Goal: Information Seeking & Learning: Learn about a topic

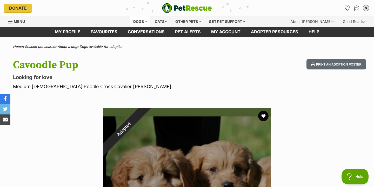
click at [134, 20] on div "Dogs" at bounding box center [140, 21] width 21 height 10
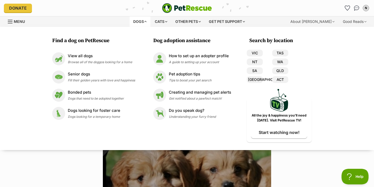
click at [107, 21] on div "Dogs Find a dog on PetRescue View all dogs Browse all of the doggos looking for…" at bounding box center [190, 21] width 182 height 10
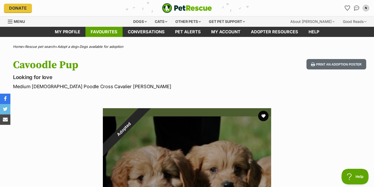
click at [103, 33] on link "Favourites" at bounding box center [104, 32] width 37 height 10
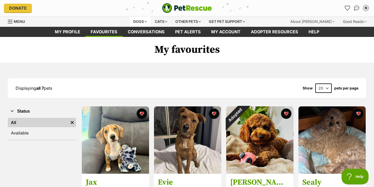
click at [132, 21] on div "Dogs" at bounding box center [140, 21] width 21 height 10
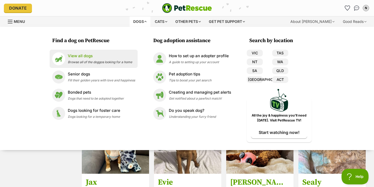
click at [72, 61] on span "Browse all of the doggos looking for a home" at bounding box center [100, 62] width 64 height 4
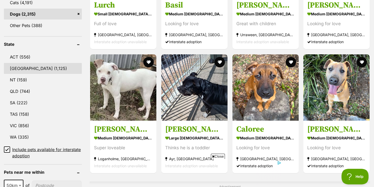
click at [43, 72] on link "NSW (1,125)" at bounding box center [43, 68] width 78 height 11
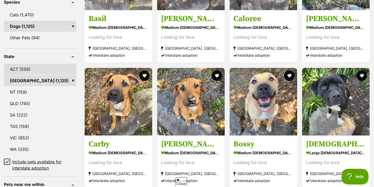
click at [43, 68] on link "ACT (556)" at bounding box center [40, 69] width 73 height 11
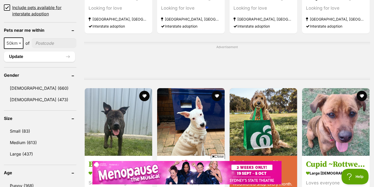
scroll to position [383, 0]
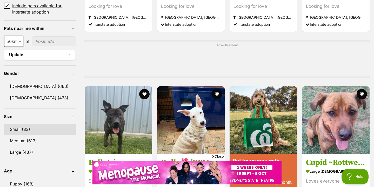
click at [37, 132] on link "Small (83)" at bounding box center [40, 129] width 73 height 11
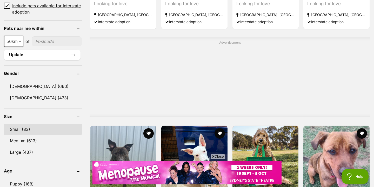
scroll to position [0, 0]
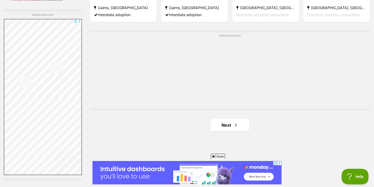
scroll to position [945, 0]
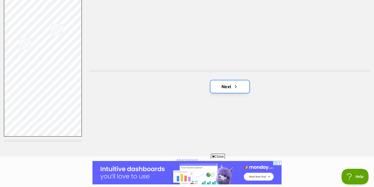
click at [222, 88] on link "Next" at bounding box center [230, 86] width 39 height 12
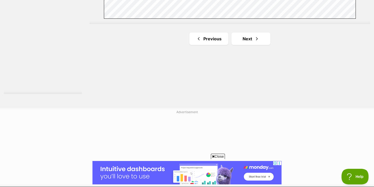
scroll to position [995, 0]
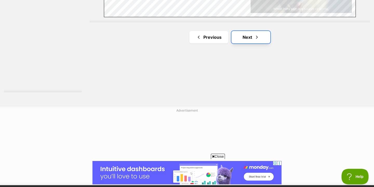
click at [248, 36] on link "Next" at bounding box center [251, 37] width 39 height 12
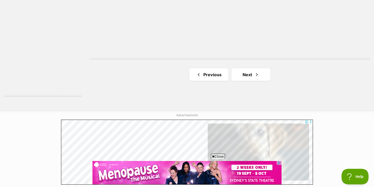
scroll to position [989, 0]
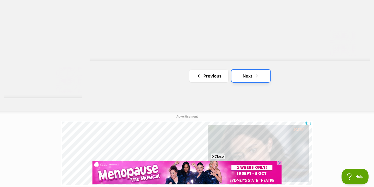
click at [246, 77] on link "Next" at bounding box center [251, 76] width 39 height 12
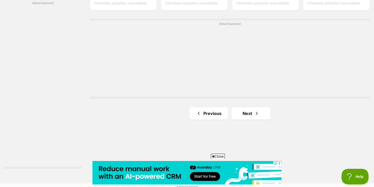
scroll to position [958, 0]
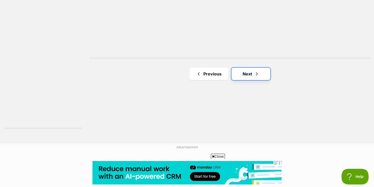
click at [255, 76] on span "Next page" at bounding box center [257, 74] width 5 height 6
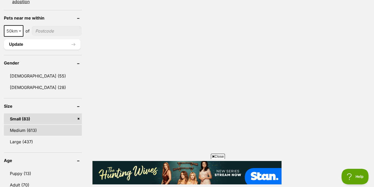
click at [38, 131] on link "Medium (613)" at bounding box center [43, 130] width 78 height 11
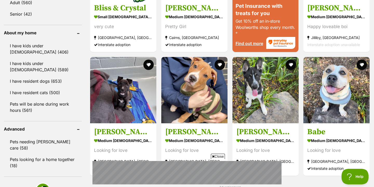
scroll to position [624, 0]
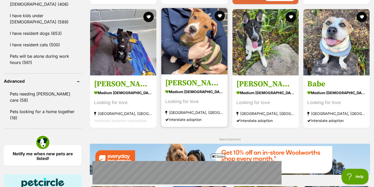
click at [195, 43] on img at bounding box center [194, 41] width 66 height 66
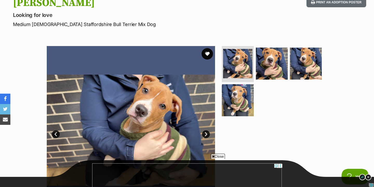
click at [205, 56] on button "favourite" at bounding box center [207, 53] width 11 height 11
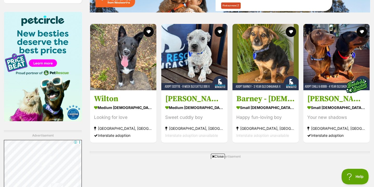
scroll to position [787, 0]
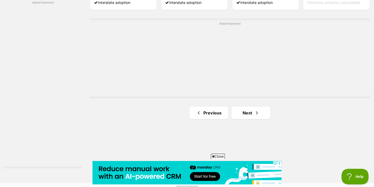
scroll to position [921, 0]
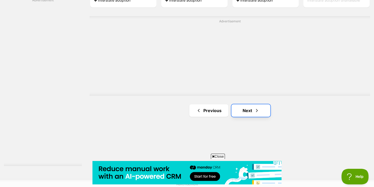
click at [248, 111] on link "Next" at bounding box center [251, 110] width 39 height 12
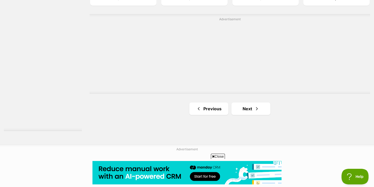
scroll to position [963, 0]
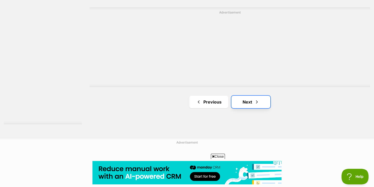
click at [256, 100] on span "Next page" at bounding box center [257, 102] width 5 height 6
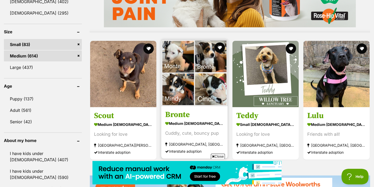
scroll to position [478, 0]
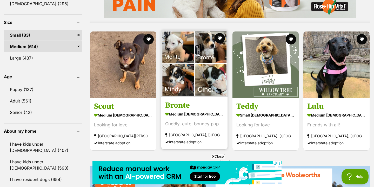
click at [199, 89] on img at bounding box center [194, 63] width 66 height 66
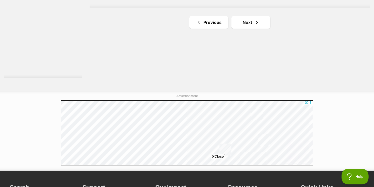
scroll to position [1009, 0]
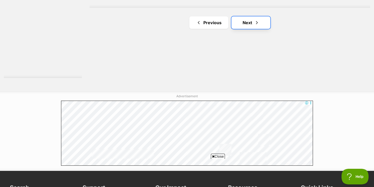
click at [248, 24] on link "Next" at bounding box center [251, 22] width 39 height 12
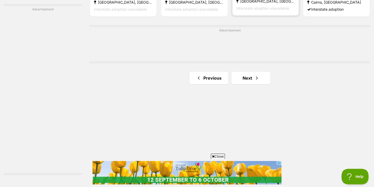
scroll to position [931, 0]
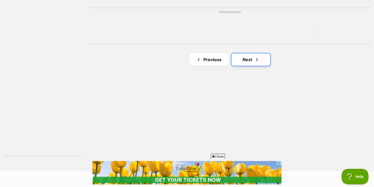
click at [258, 59] on span "Next page" at bounding box center [257, 59] width 5 height 6
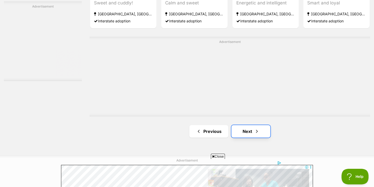
click at [243, 134] on link "Next" at bounding box center [251, 131] width 39 height 12
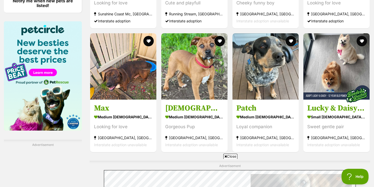
scroll to position [788, 0]
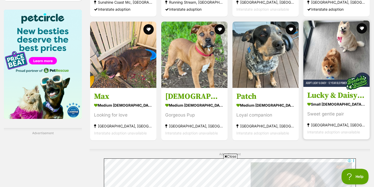
click at [345, 95] on img at bounding box center [357, 83] width 26 height 26
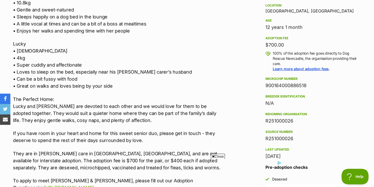
scroll to position [373, 0]
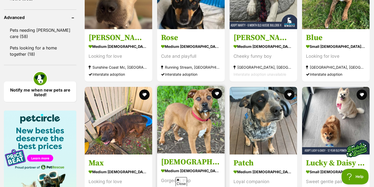
scroll to position [696, 0]
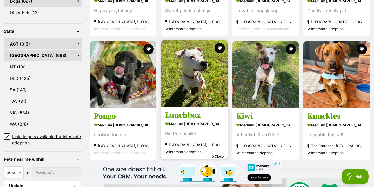
scroll to position [258, 0]
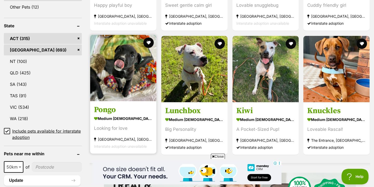
click at [118, 79] on img at bounding box center [123, 68] width 66 height 66
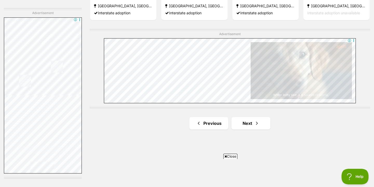
scroll to position [968, 0]
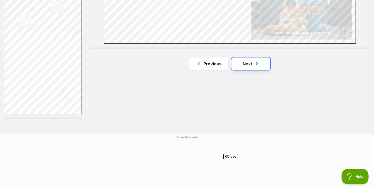
click at [243, 64] on link "Next" at bounding box center [251, 63] width 39 height 12
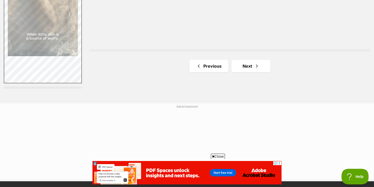
scroll to position [1043, 0]
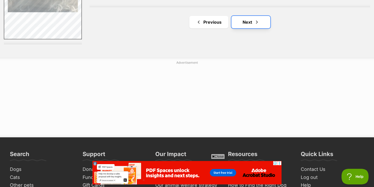
click at [261, 26] on link "Next" at bounding box center [251, 22] width 39 height 12
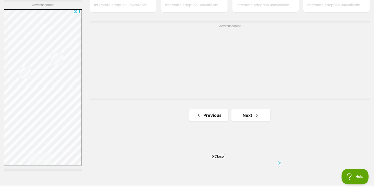
scroll to position [921, 0]
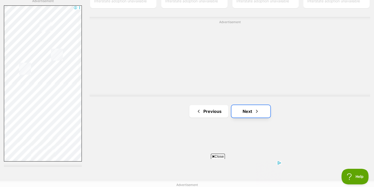
click at [256, 117] on link "Next" at bounding box center [251, 111] width 39 height 12
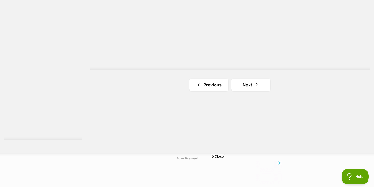
scroll to position [967, 0]
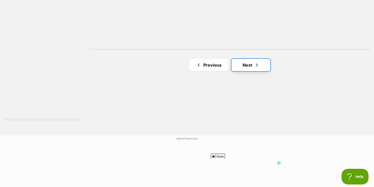
click at [253, 69] on link "Next" at bounding box center [251, 65] width 39 height 12
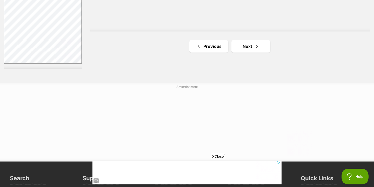
scroll to position [991, 0]
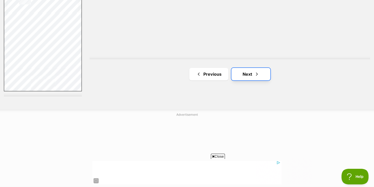
click at [248, 72] on link "Next" at bounding box center [251, 74] width 39 height 12
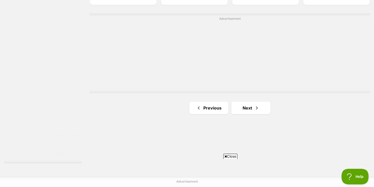
scroll to position [959, 0]
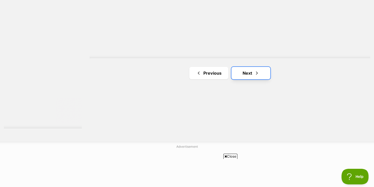
click at [259, 77] on link "Next" at bounding box center [251, 73] width 39 height 12
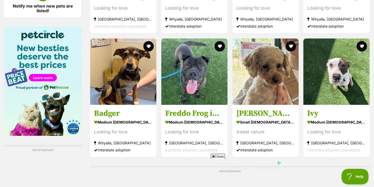
scroll to position [772, 0]
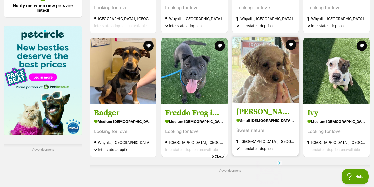
click at [262, 104] on link at bounding box center [266, 101] width 66 height 5
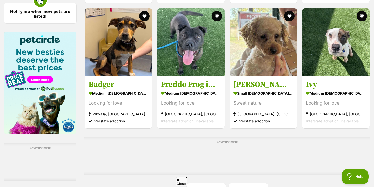
scroll to position [905, 0]
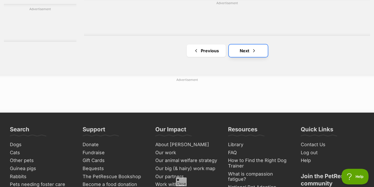
click at [249, 50] on link "Next" at bounding box center [248, 50] width 39 height 12
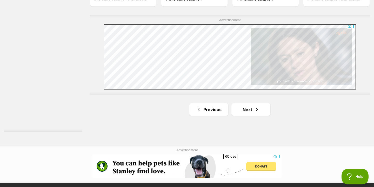
scroll to position [1017, 0]
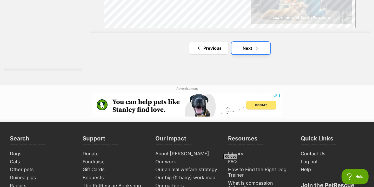
click at [252, 49] on link "Next" at bounding box center [251, 48] width 39 height 12
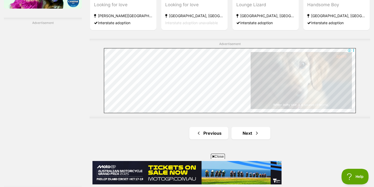
scroll to position [920, 0]
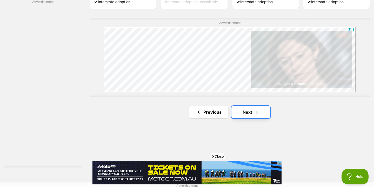
click at [246, 112] on link "Next" at bounding box center [251, 112] width 39 height 12
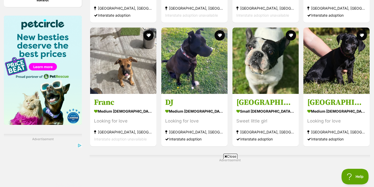
scroll to position [784, 0]
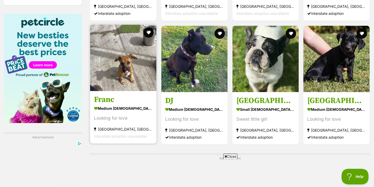
click at [135, 98] on h3 "Franc" at bounding box center [123, 100] width 59 height 10
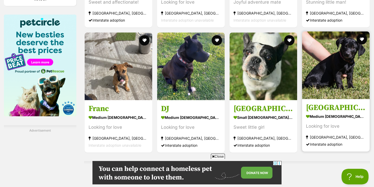
click at [328, 59] on img at bounding box center [336, 65] width 68 height 68
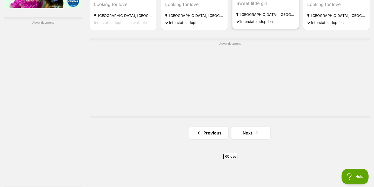
scroll to position [985, 0]
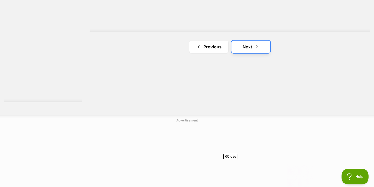
click at [252, 48] on link "Next" at bounding box center [251, 47] width 39 height 12
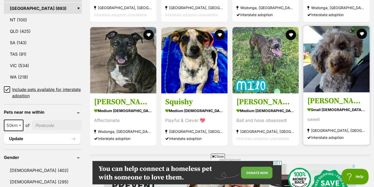
click at [350, 55] on img at bounding box center [337, 59] width 66 height 66
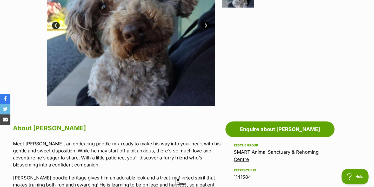
scroll to position [219, 0]
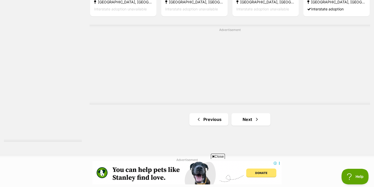
scroll to position [932, 0]
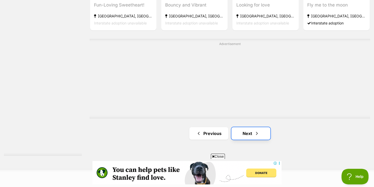
click at [253, 135] on link "Next" at bounding box center [251, 133] width 39 height 12
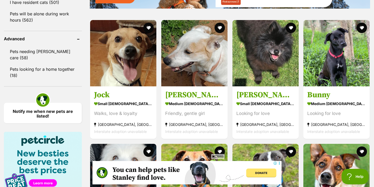
scroll to position [667, 0]
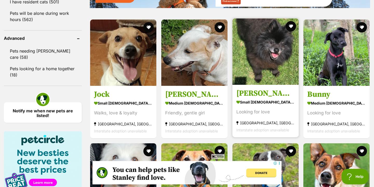
click at [273, 29] on img at bounding box center [266, 51] width 66 height 66
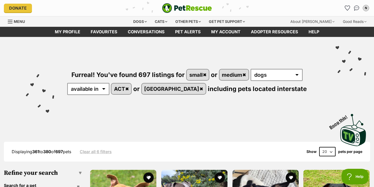
click at [178, 11] on img "PetRescue" at bounding box center [187, 8] width 50 height 10
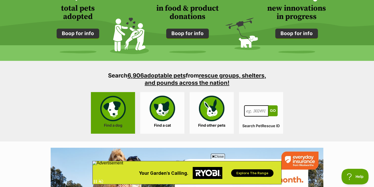
click at [121, 110] on link "Find a dog" at bounding box center [113, 113] width 44 height 42
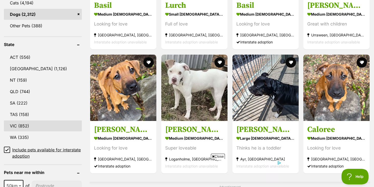
click at [31, 122] on link "VIC (852)" at bounding box center [43, 125] width 78 height 11
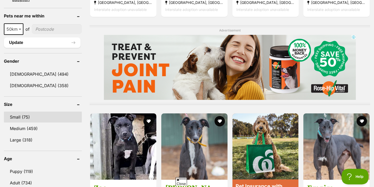
click at [31, 114] on link "Small (75)" at bounding box center [43, 117] width 78 height 11
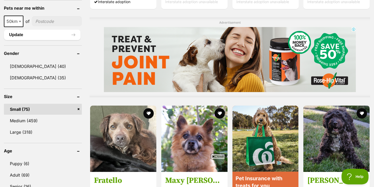
scroll to position [408, 0]
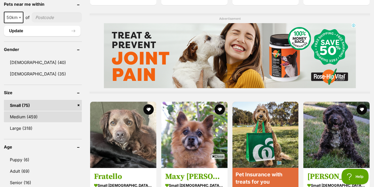
click at [44, 117] on link "Medium (459)" at bounding box center [43, 116] width 78 height 11
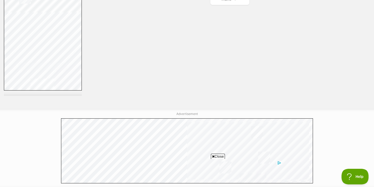
scroll to position [959, 0]
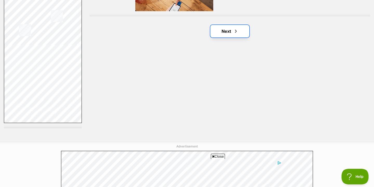
click at [215, 35] on link "Next" at bounding box center [230, 31] width 39 height 12
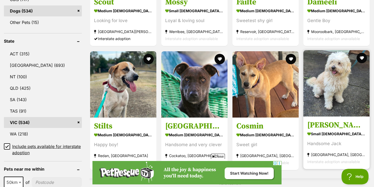
click at [333, 78] on img at bounding box center [337, 83] width 66 height 66
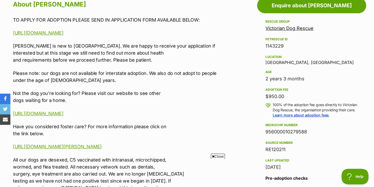
scroll to position [296, 0]
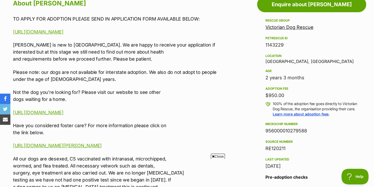
click at [126, 115] on p "https://www.victoriandogrescue.org.au/dogs-for-adoption/" at bounding box center [118, 112] width 210 height 7
click at [63, 112] on link "https://www.victoriandogrescue.org.au/dogs-for-adoption/" at bounding box center [38, 112] width 50 height 5
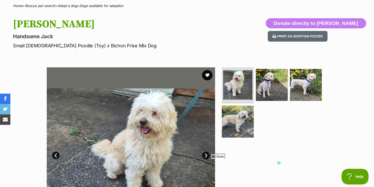
scroll to position [0, 0]
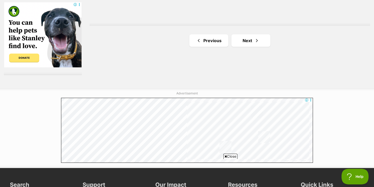
scroll to position [957, 0]
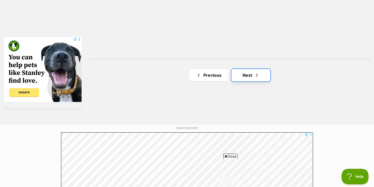
click at [253, 79] on link "Next" at bounding box center [251, 75] width 39 height 12
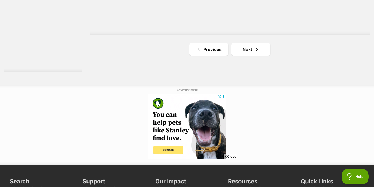
scroll to position [1016, 0]
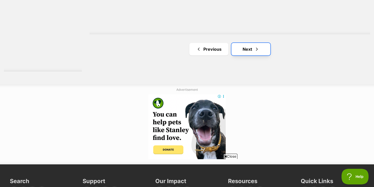
click at [259, 53] on link "Next" at bounding box center [251, 49] width 39 height 12
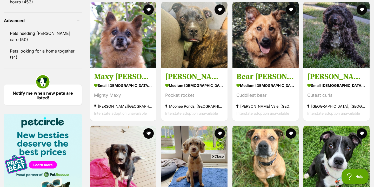
scroll to position [688, 0]
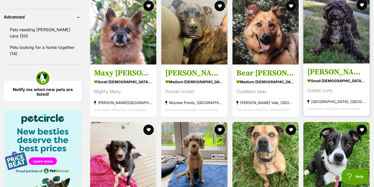
click at [319, 70] on h3 "[PERSON_NAME]" at bounding box center [337, 72] width 59 height 10
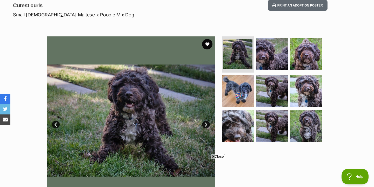
scroll to position [67, 0]
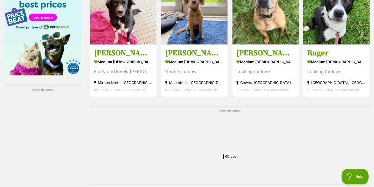
scroll to position [822, 0]
